Goal: Find specific page/section: Find specific page/section

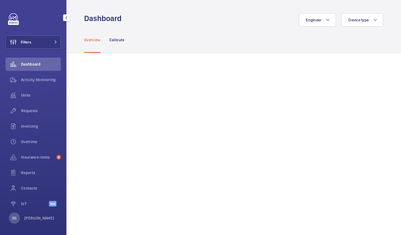
click at [37, 188] on span "Contacts" at bounding box center [41, 189] width 40 height 6
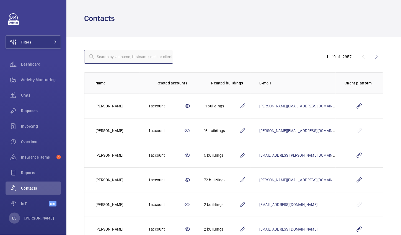
click at [116, 50] on input "text" at bounding box center [128, 57] width 89 height 14
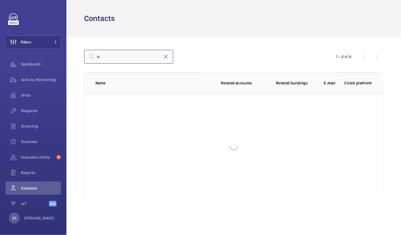
type input "l"
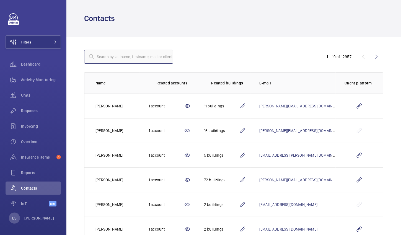
type input "e"
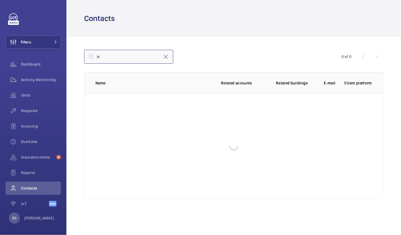
type input "l"
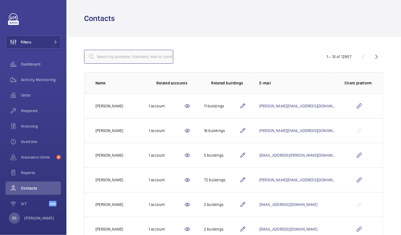
type input "l"
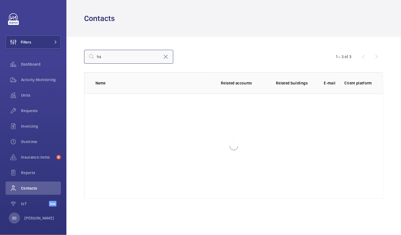
type input "h"
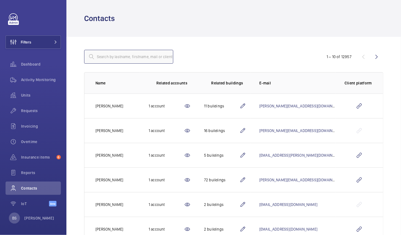
click at [111, 58] on input "text" at bounding box center [128, 57] width 89 height 14
paste input "52-56 Leadenhall St London"
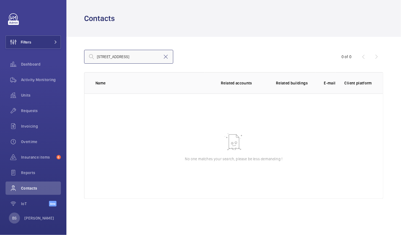
click at [154, 55] on input "52-56 Leadenhall St London" at bounding box center [128, 57] width 89 height 14
click at [154, 55] on input "52-56 Leadenhall St L" at bounding box center [128, 57] width 89 height 14
click at [155, 55] on input "52-56 L" at bounding box center [128, 57] width 89 height 14
click at [155, 55] on input "52-56" at bounding box center [128, 57] width 89 height 14
type input "5"
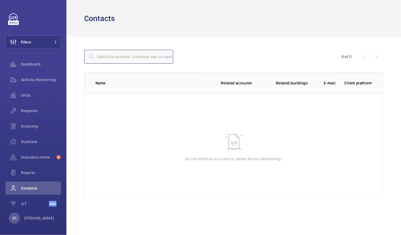
type input "e"
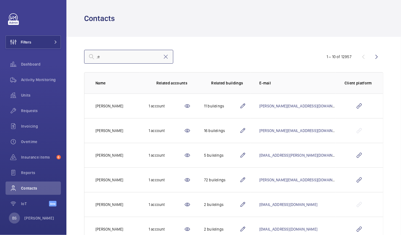
type input ";"
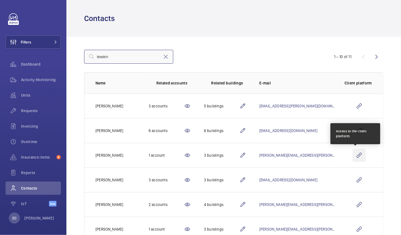
type input "leaden"
click at [354, 157] on wm-front-icon-button at bounding box center [359, 155] width 13 height 13
